Goal: Task Accomplishment & Management: Manage account settings

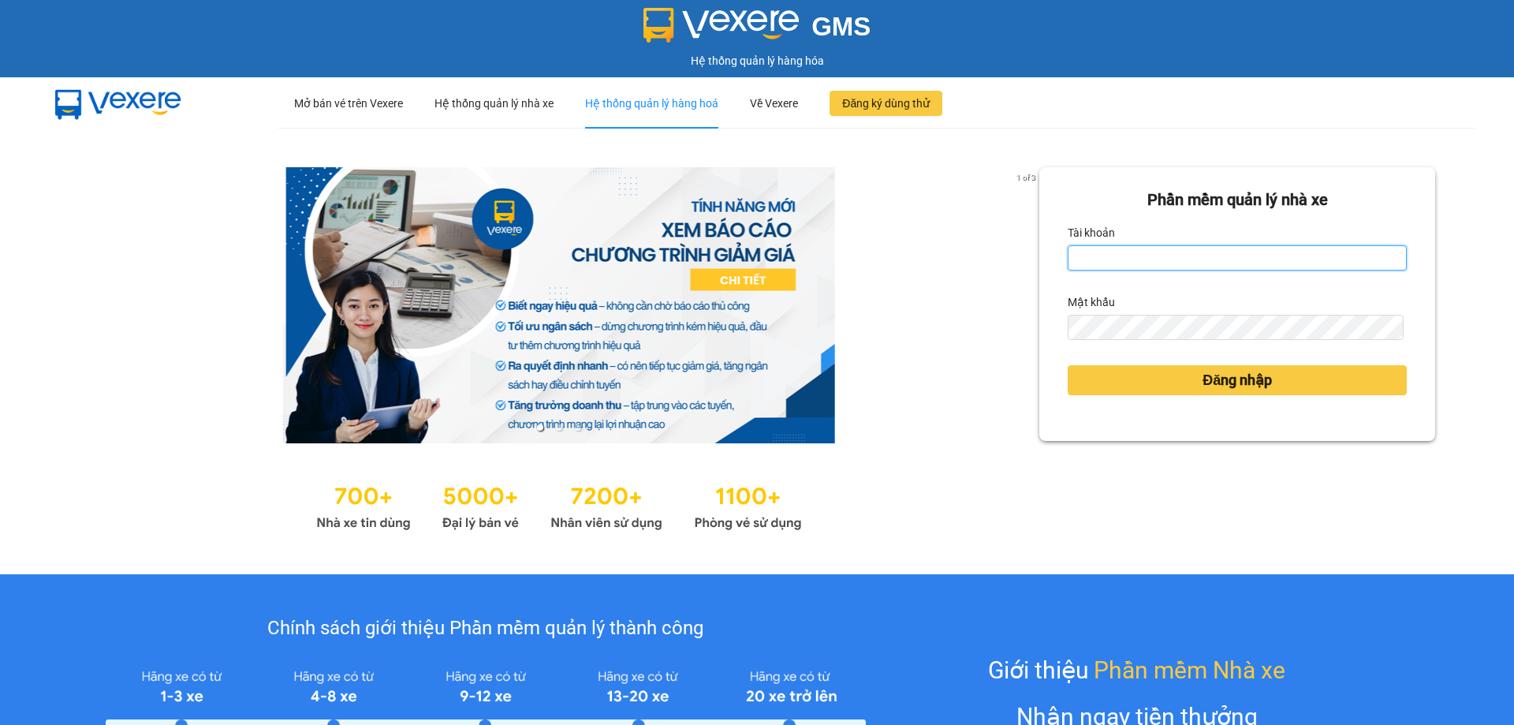
type input "trannc.tuanhung"
click at [694, 110] on div "Hệ thống quản lý hàng hoá" at bounding box center [651, 103] width 133 height 50
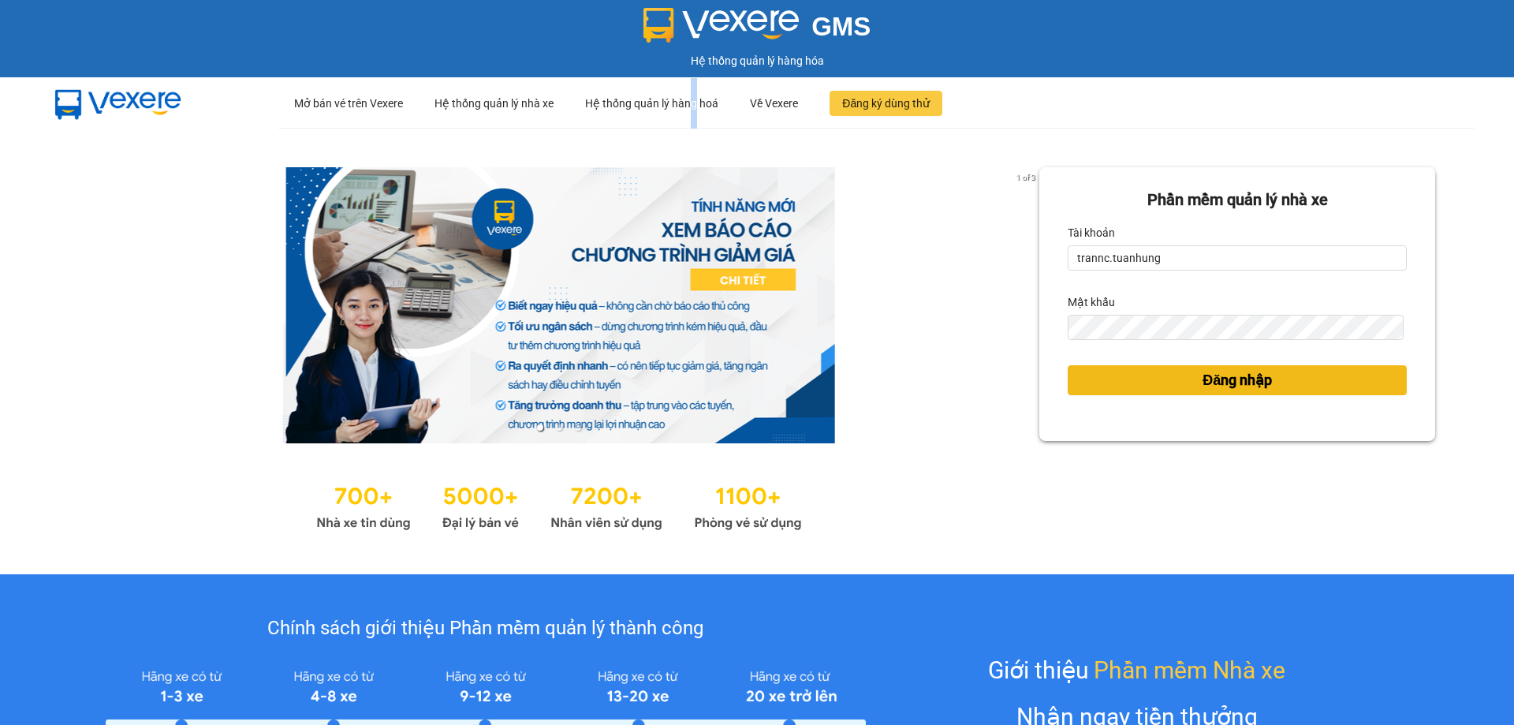
click at [1101, 388] on button "Đăng nhập" at bounding box center [1237, 380] width 339 height 30
click at [1202, 382] on span "Đăng nhập" at bounding box center [1236, 380] width 69 height 22
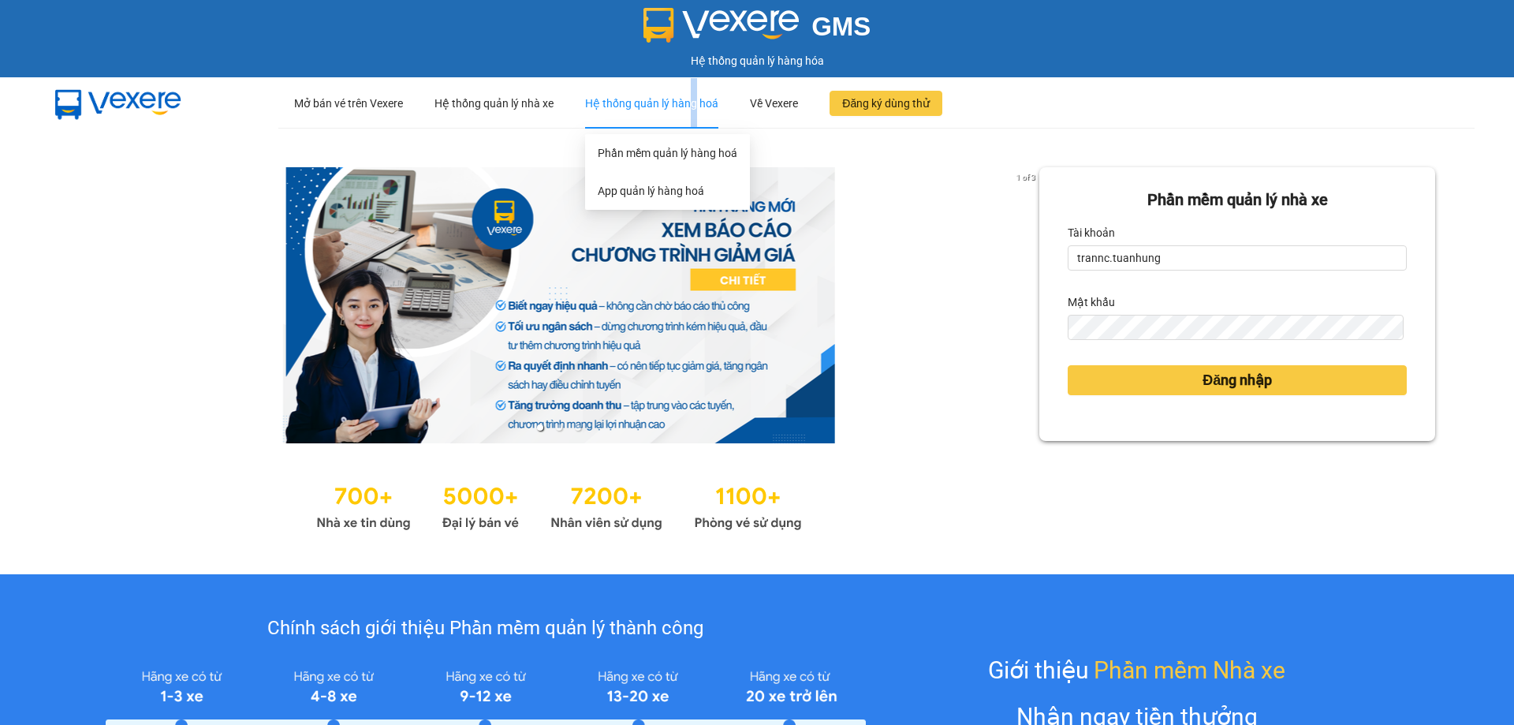
click at [689, 110] on div "Hệ thống quản lý hàng hoá" at bounding box center [651, 103] width 133 height 50
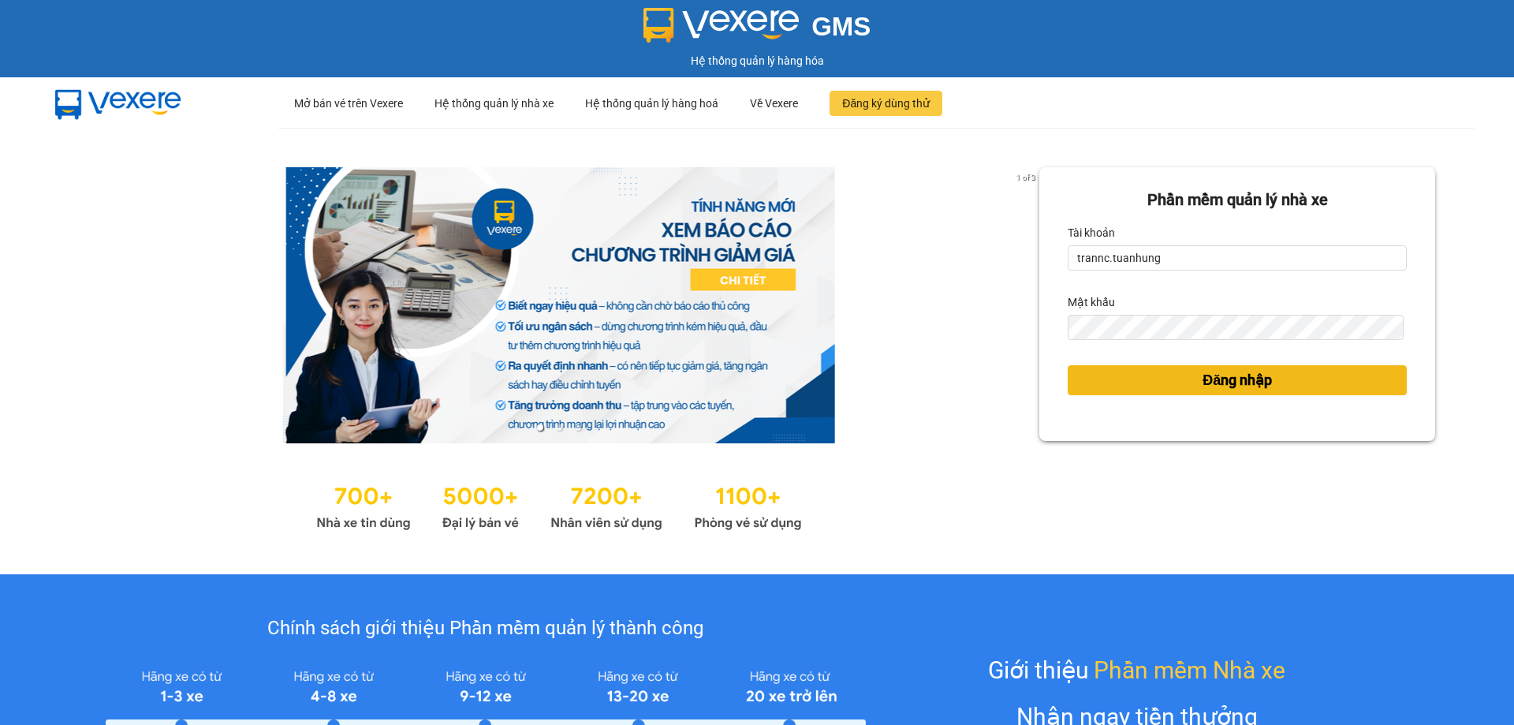
click at [1150, 384] on button "Đăng nhập" at bounding box center [1237, 380] width 339 height 30
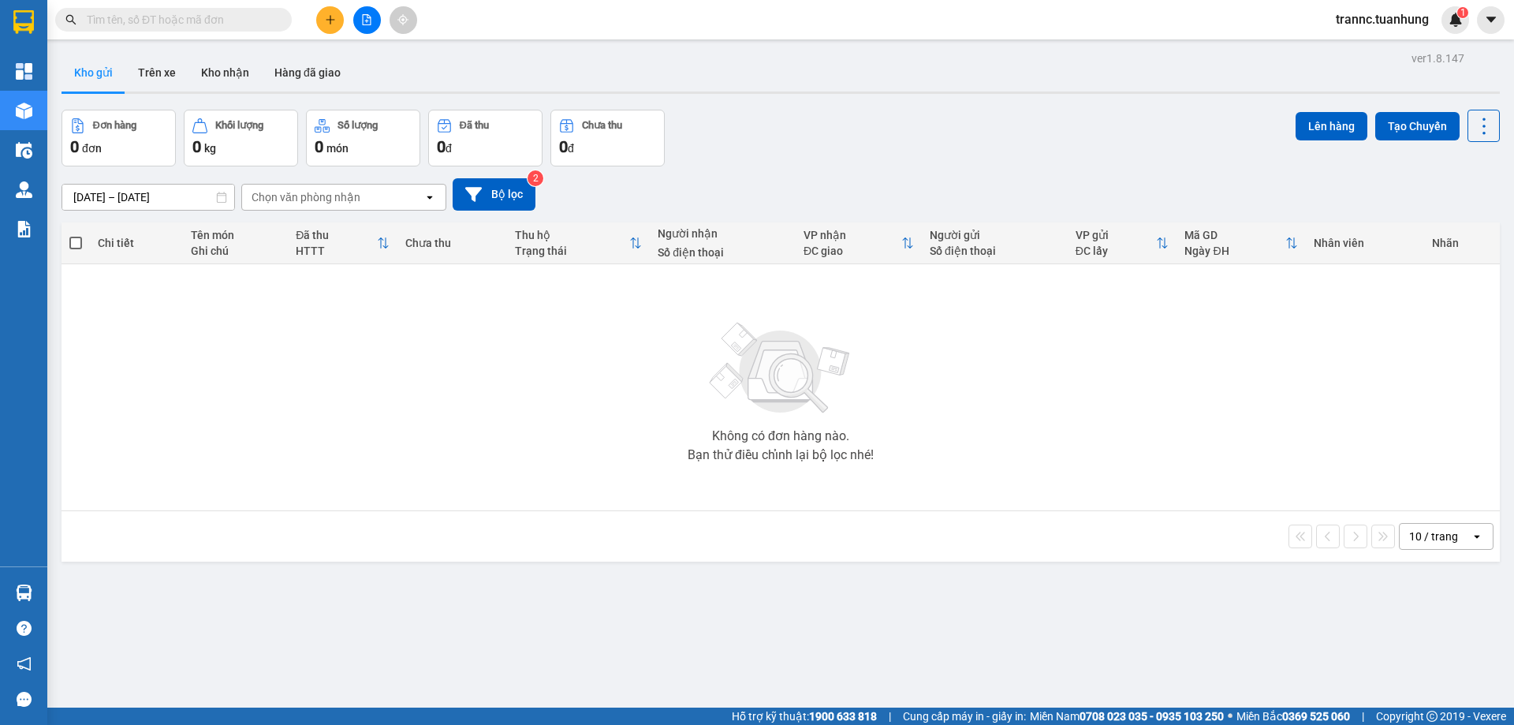
click at [189, 20] on input "text" at bounding box center [180, 19] width 186 height 17
type input "0"
click at [216, 65] on button "Kho nhận" at bounding box center [224, 73] width 73 height 38
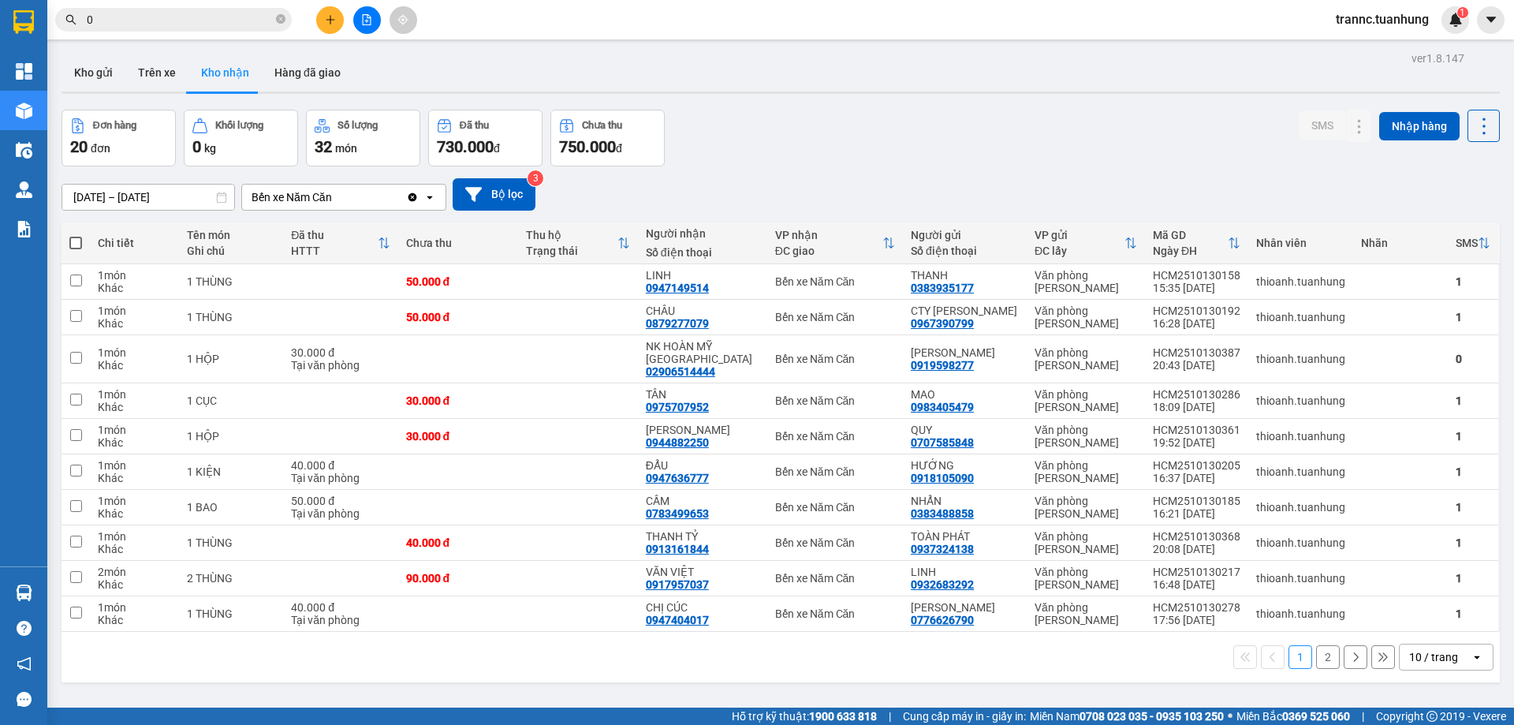
click at [1316, 645] on button "2" at bounding box center [1328, 657] width 24 height 24
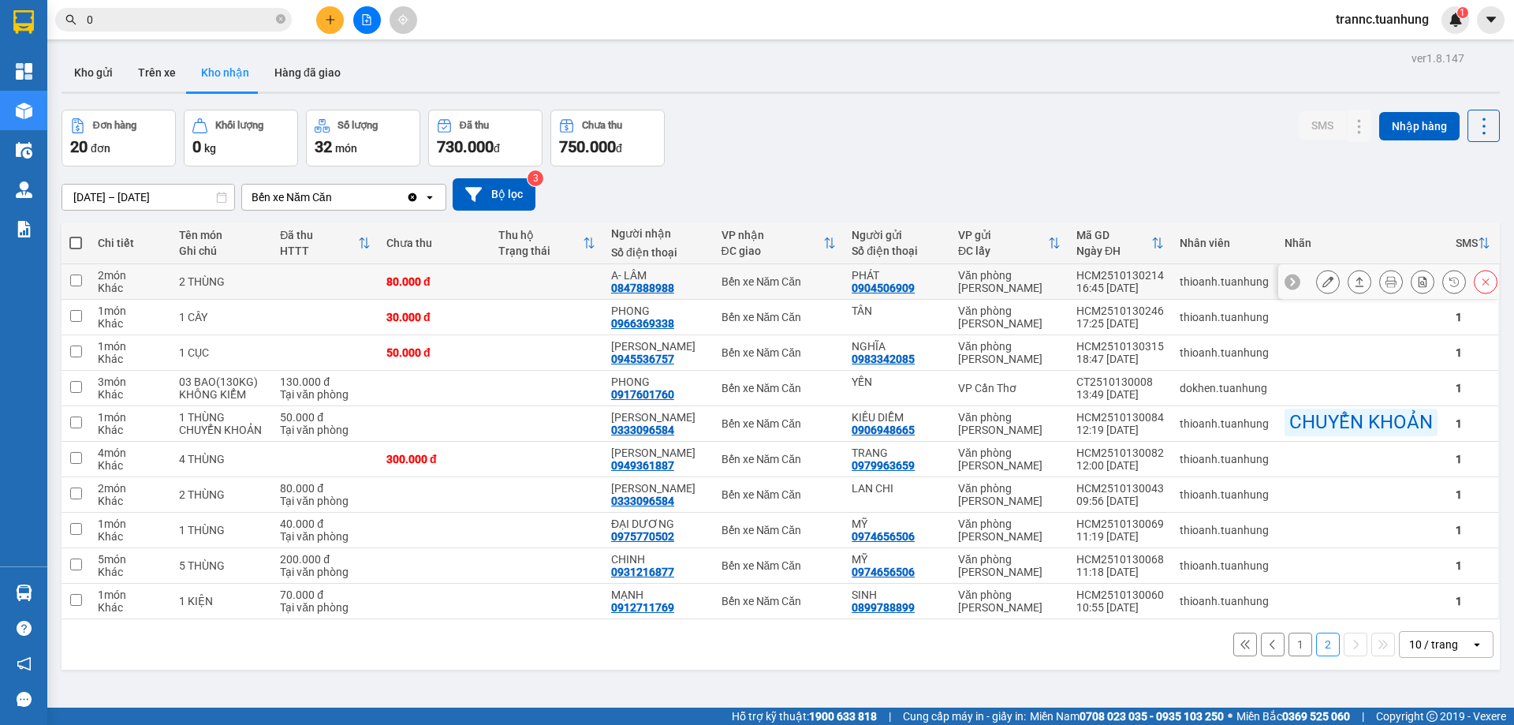
click at [571, 277] on td at bounding box center [546, 281] width 112 height 35
checkbox input "true"
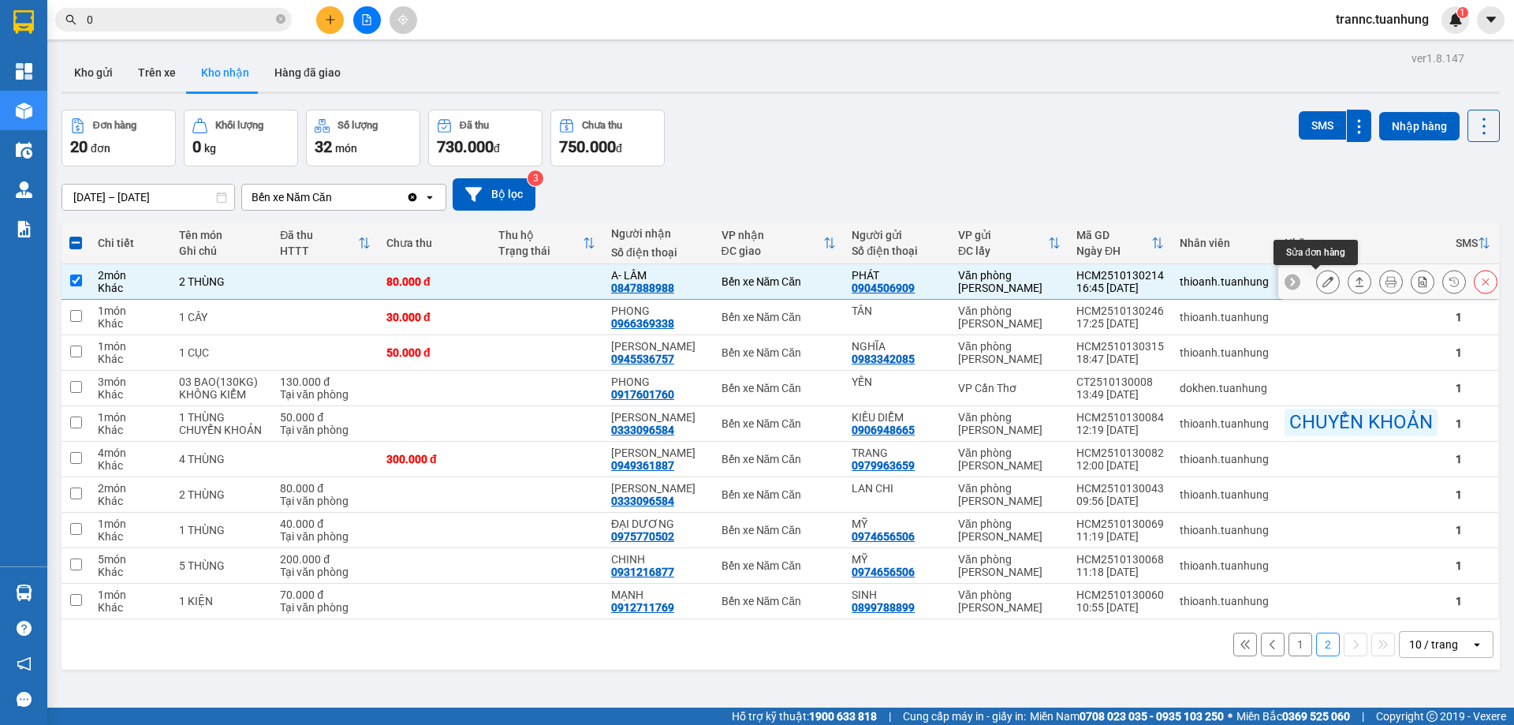
click at [1322, 282] on icon at bounding box center [1327, 281] width 11 height 11
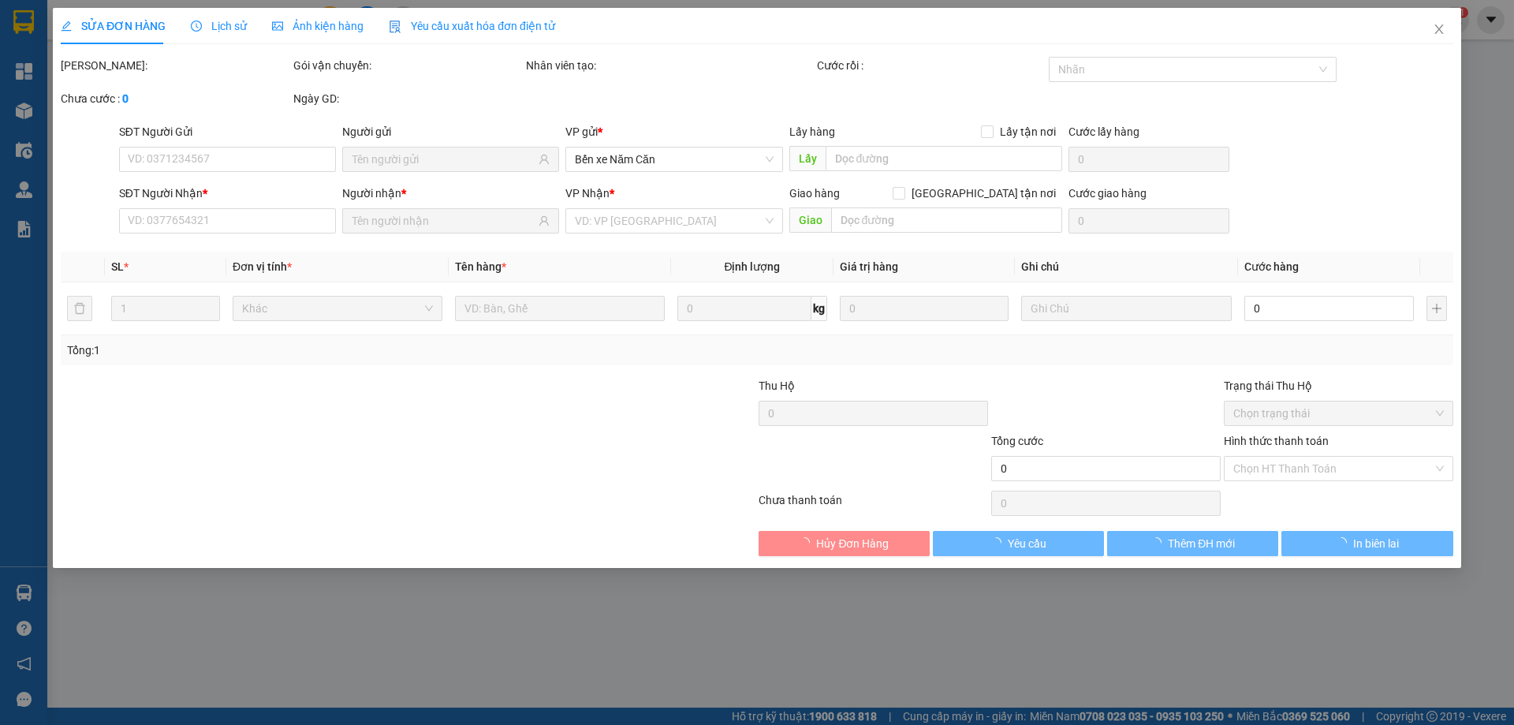
type input "0904506909"
type input "PHÁT"
type input "0847888988"
type input "A- LÂM"
type input "80.000"
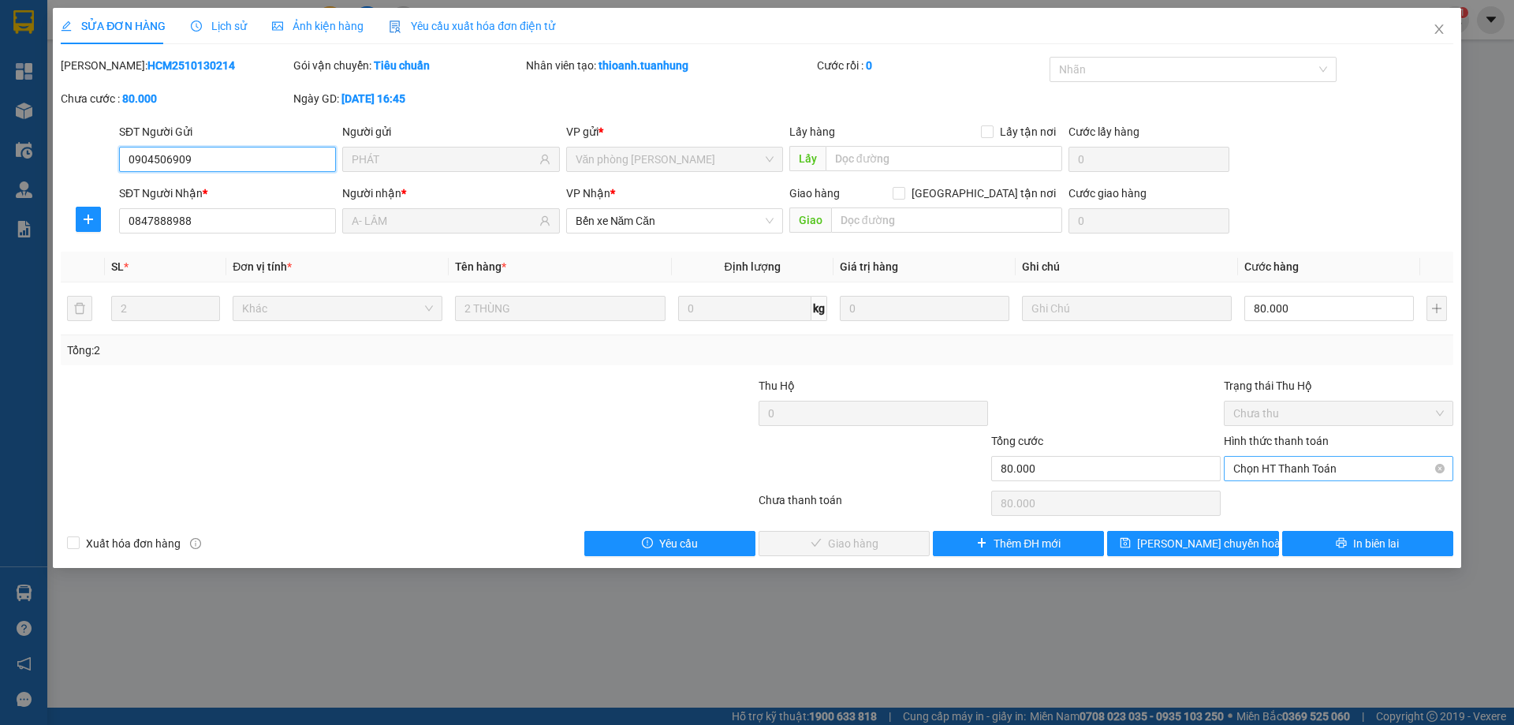
drag, startPoint x: 1271, startPoint y: 467, endPoint x: 1284, endPoint y: 479, distance: 17.3
click at [1272, 467] on span "Chọn HT Thanh Toán" at bounding box center [1338, 469] width 211 height 24
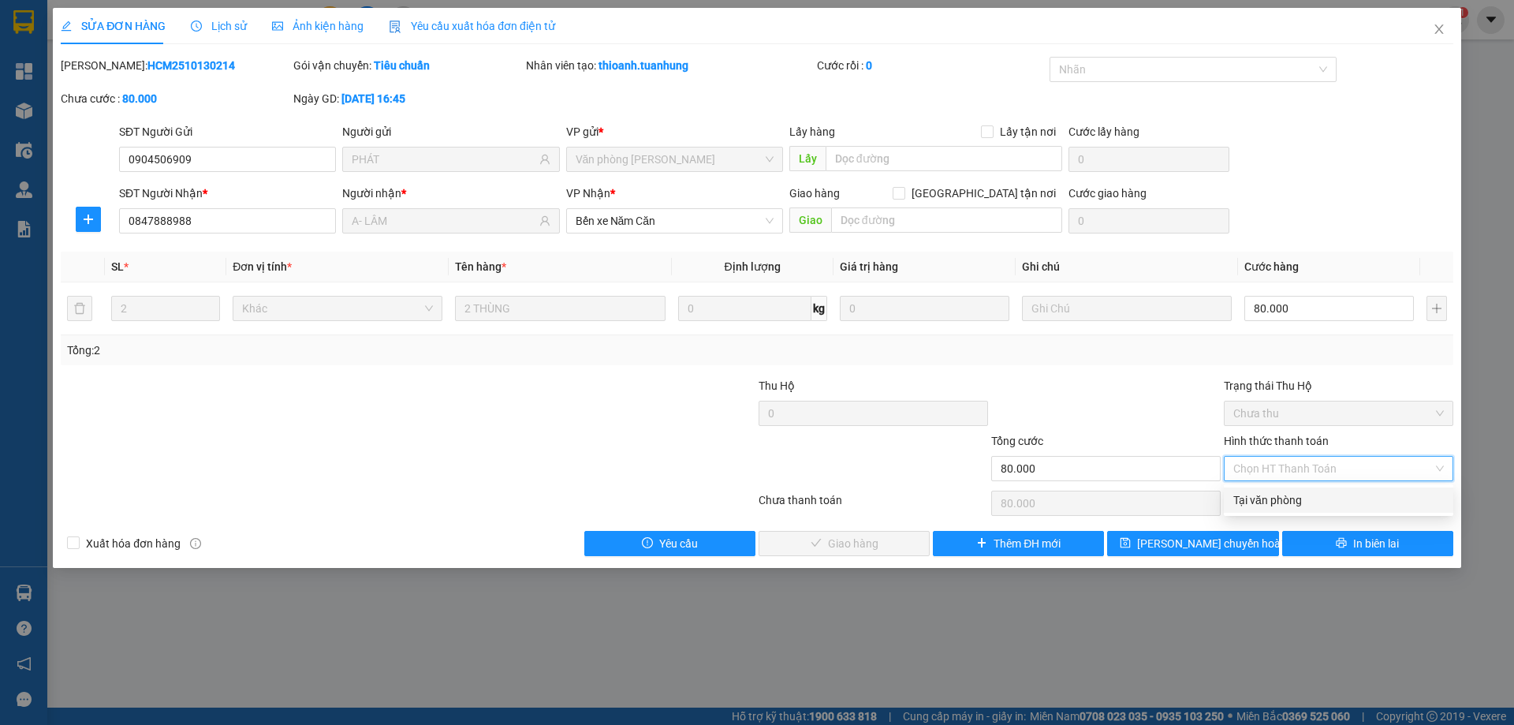
click at [1291, 497] on div "Tại văn phòng" at bounding box center [1338, 499] width 211 height 17
type input "0"
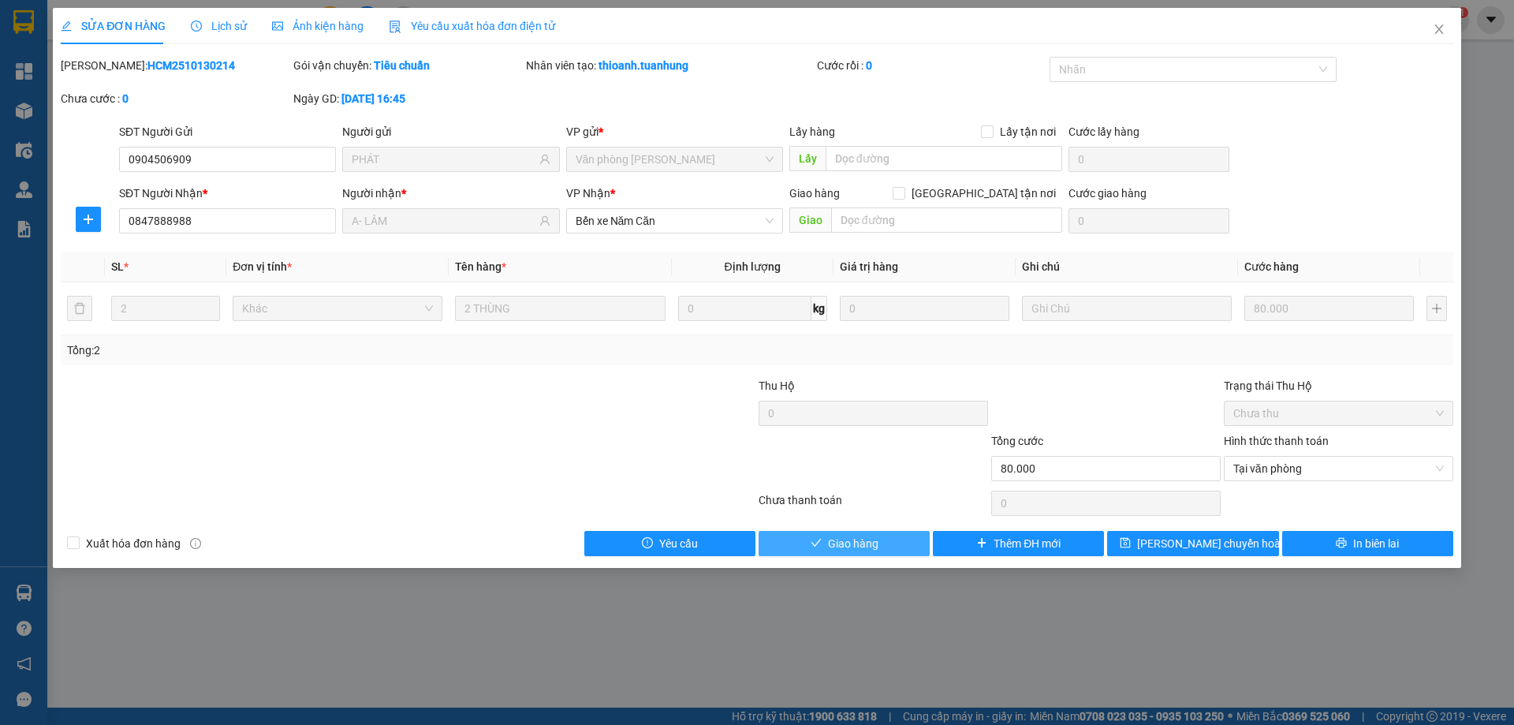
click at [828, 553] on button "Giao hàng" at bounding box center [843, 543] width 171 height 25
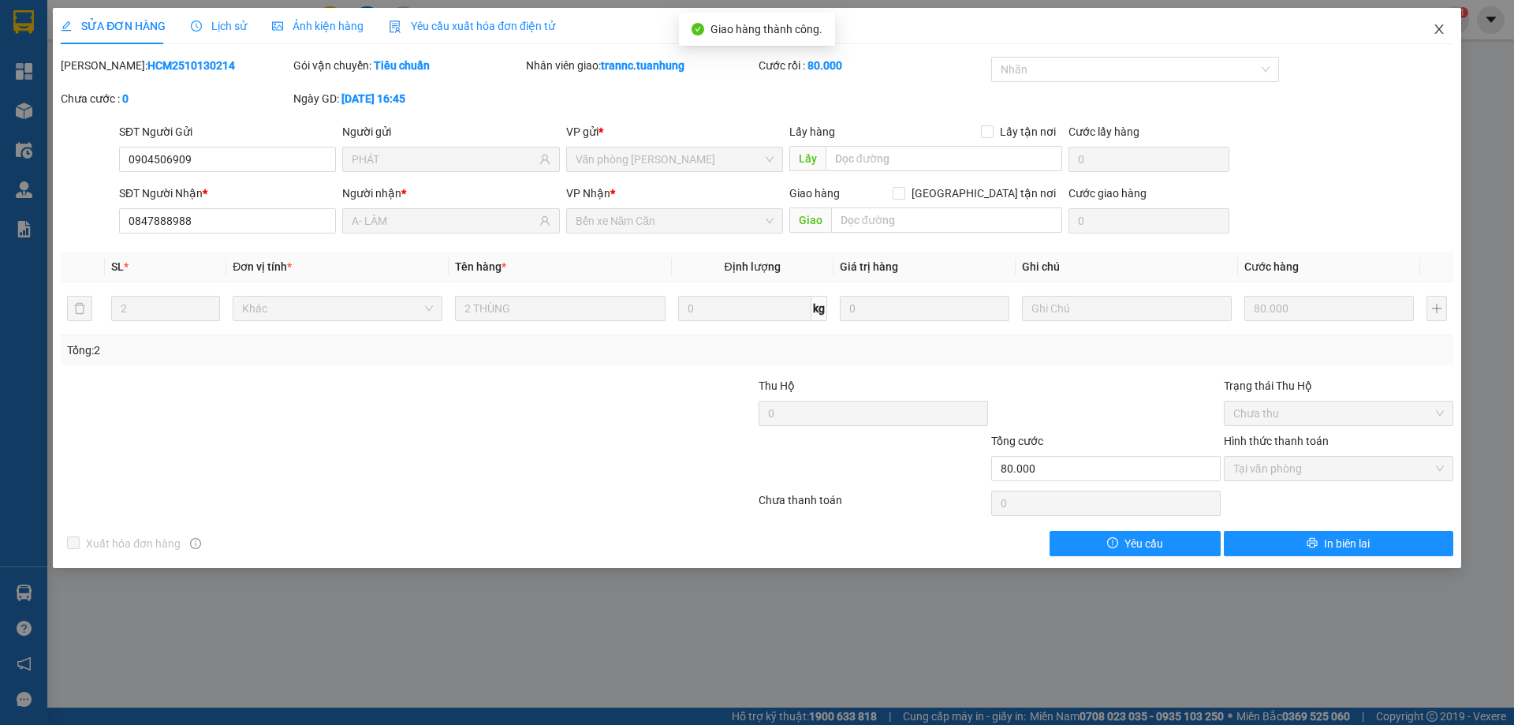
click at [1444, 31] on icon "close" at bounding box center [1439, 29] width 13 height 13
